Goal: Task Accomplishment & Management: Complete application form

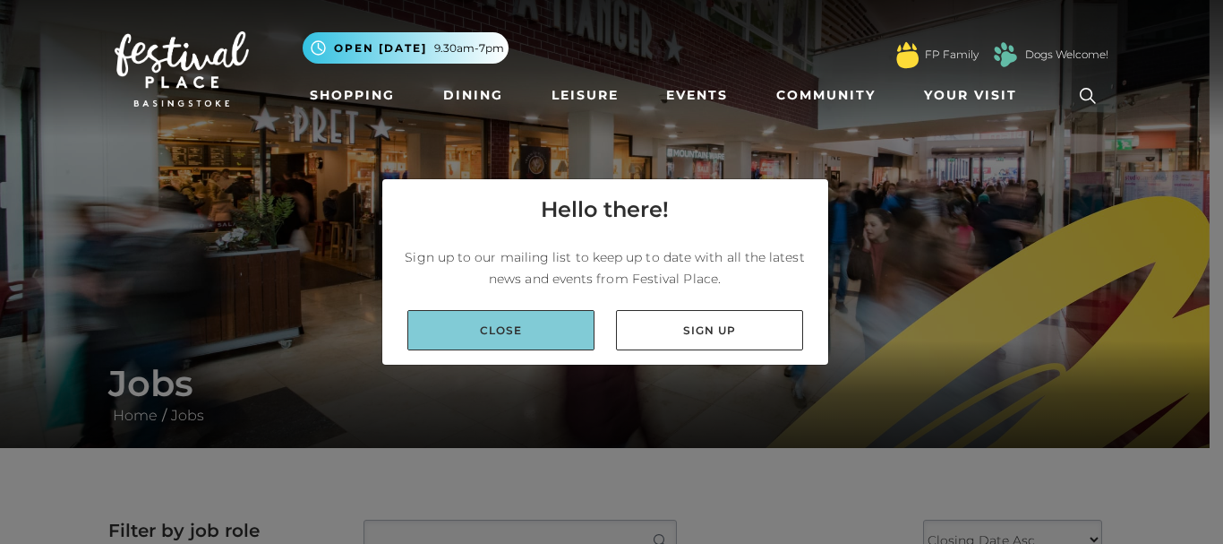
click at [548, 332] on link "Close" at bounding box center [501, 330] width 187 height 40
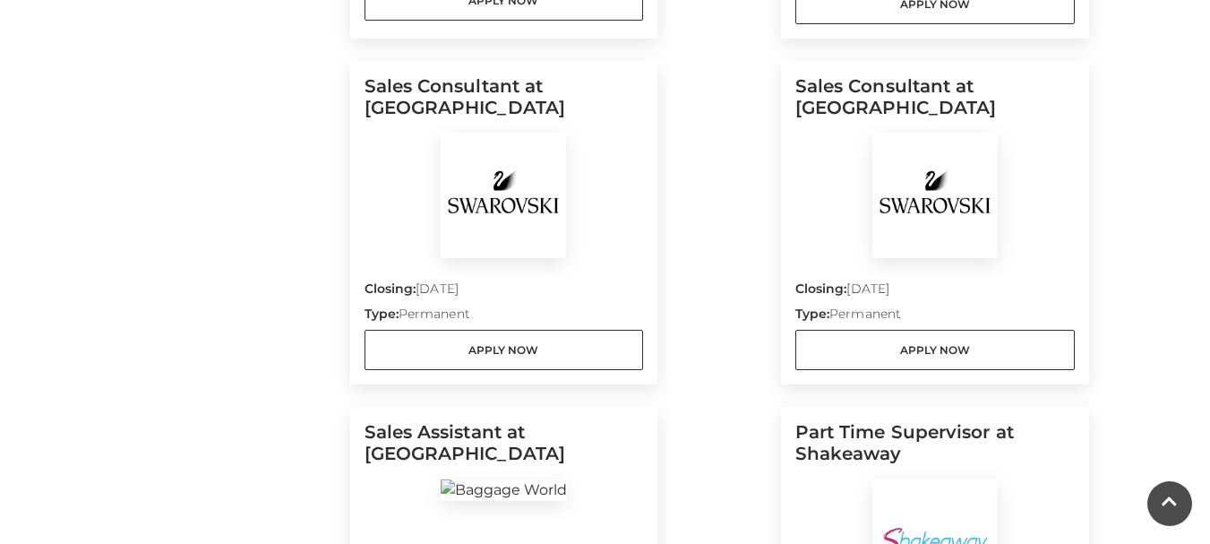
scroll to position [931, 0]
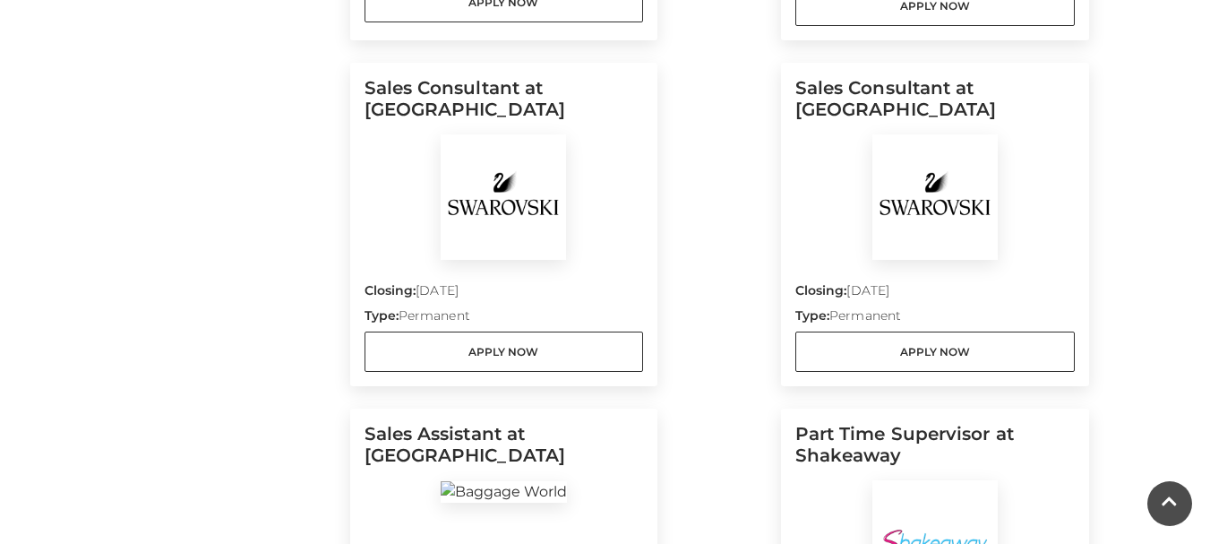
click at [844, 90] on h5 "Sales Consultant at [GEOGRAPHIC_DATA]" at bounding box center [934, 105] width 279 height 57
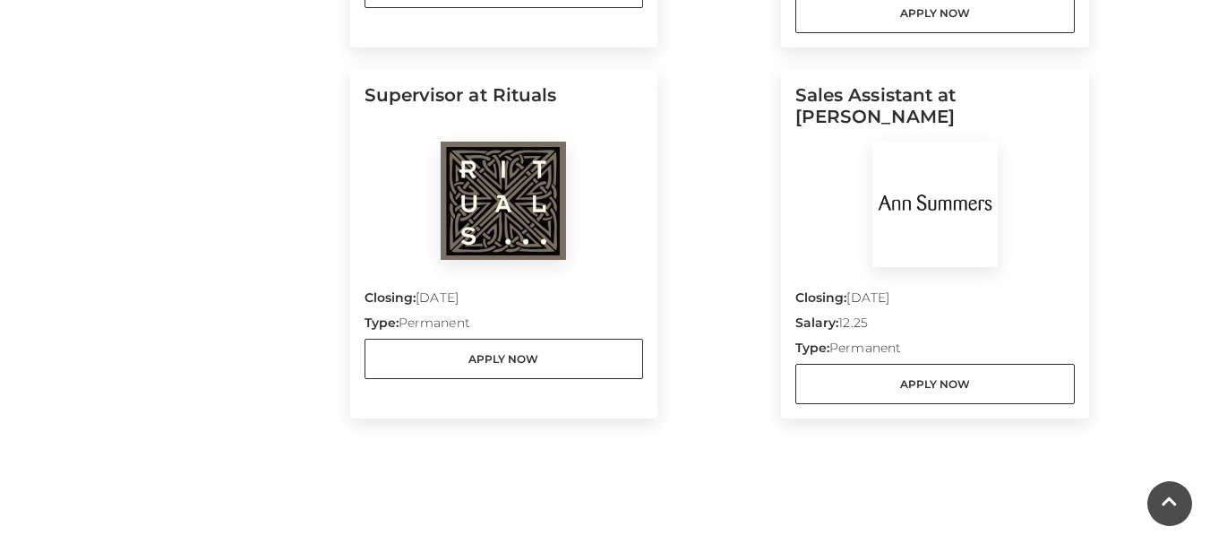
scroll to position [1642, 0]
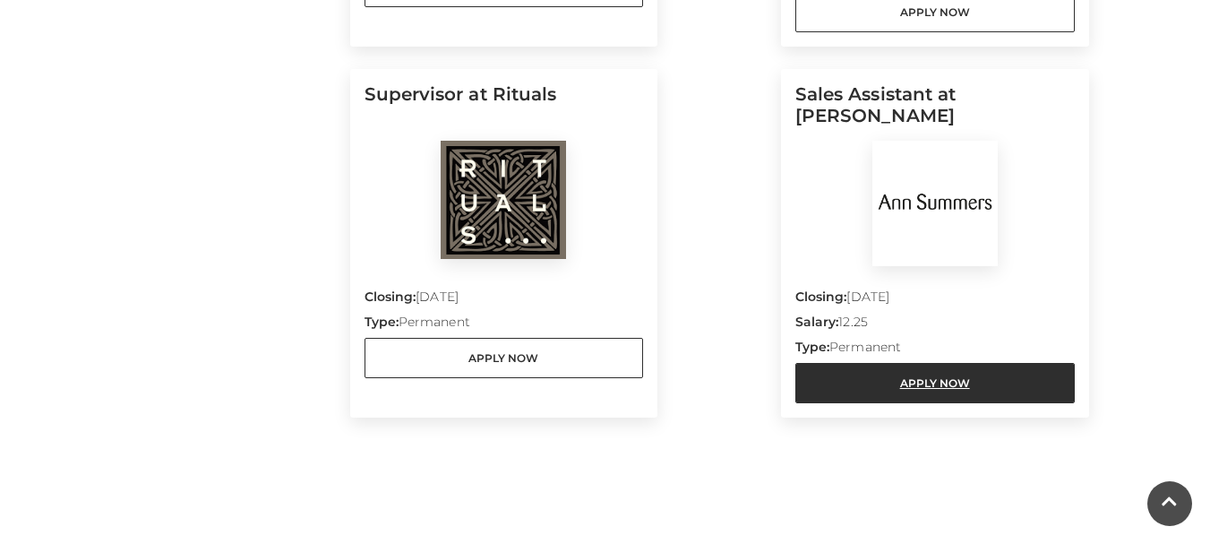
click at [875, 373] on link "Apply Now" at bounding box center [934, 383] width 279 height 40
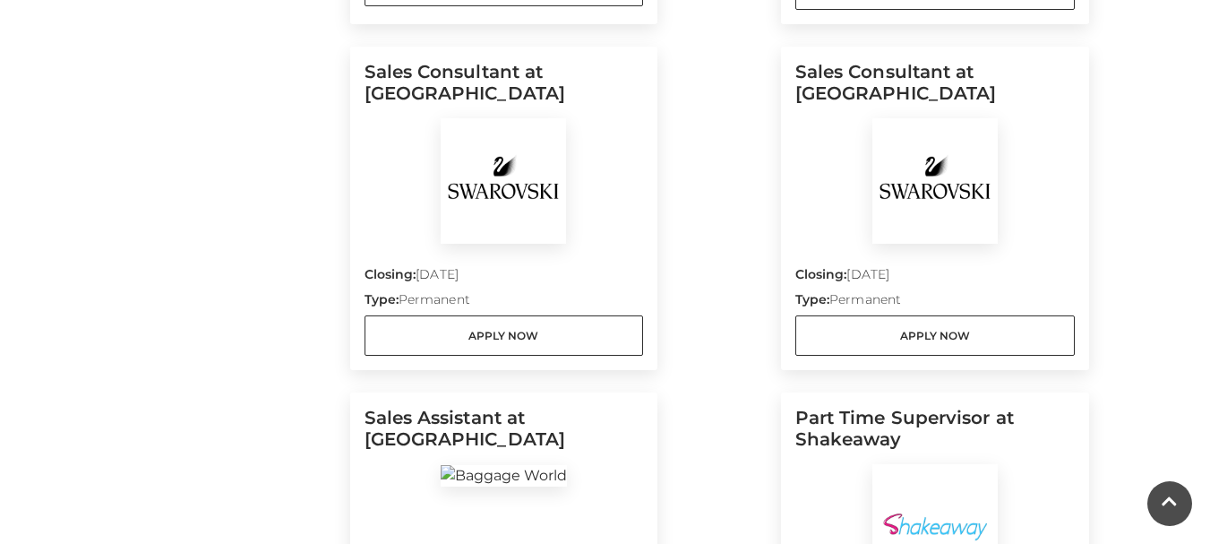
scroll to position [949, 0]
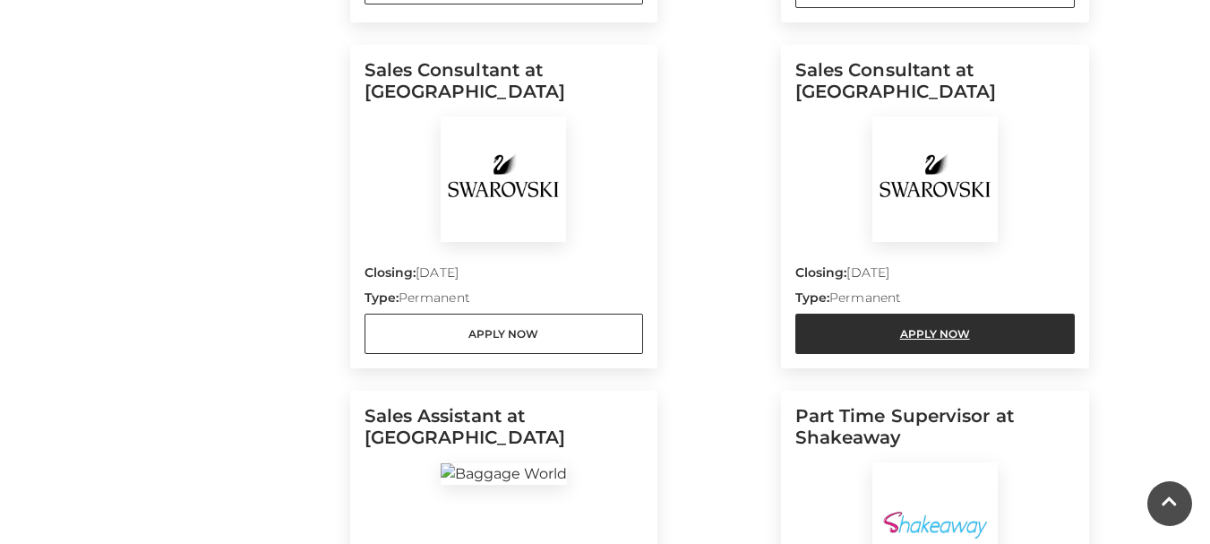
click at [831, 322] on link "Apply Now" at bounding box center [934, 333] width 279 height 40
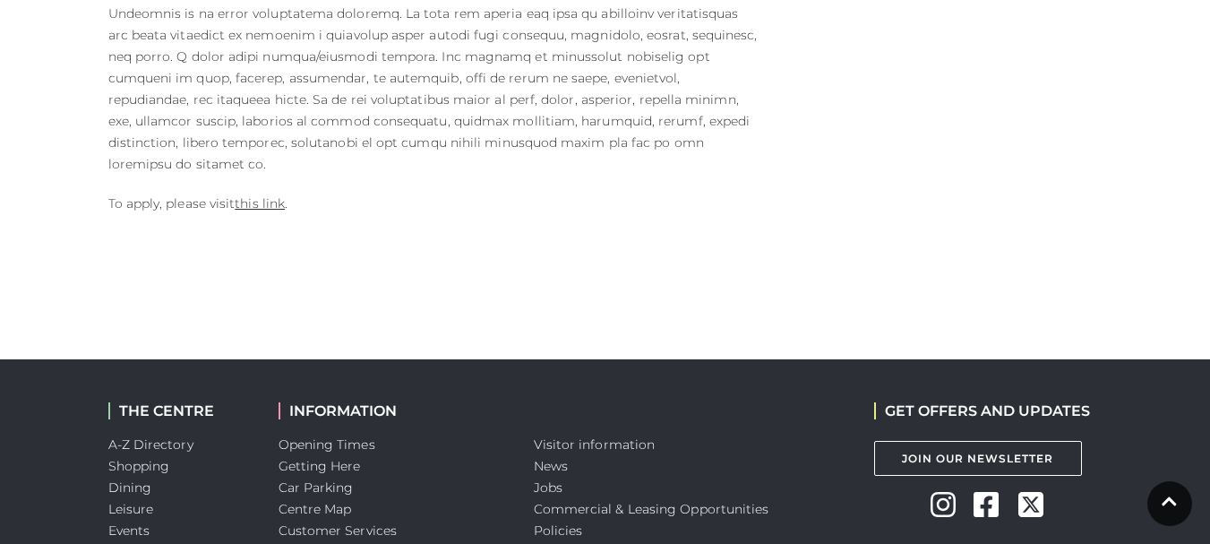
scroll to position [1317, 0]
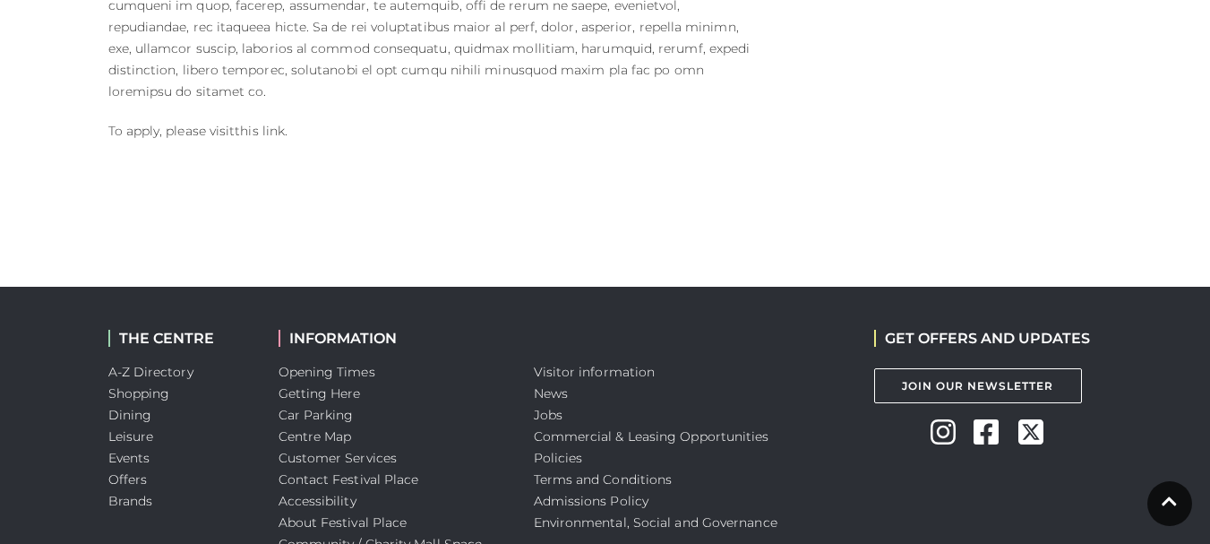
click at [241, 123] on link "this link" at bounding box center [260, 131] width 50 height 16
